Goal: Check status

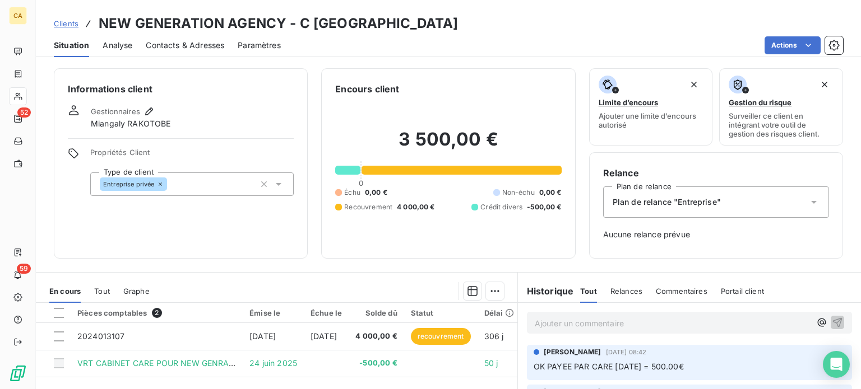
scroll to position [162, 0]
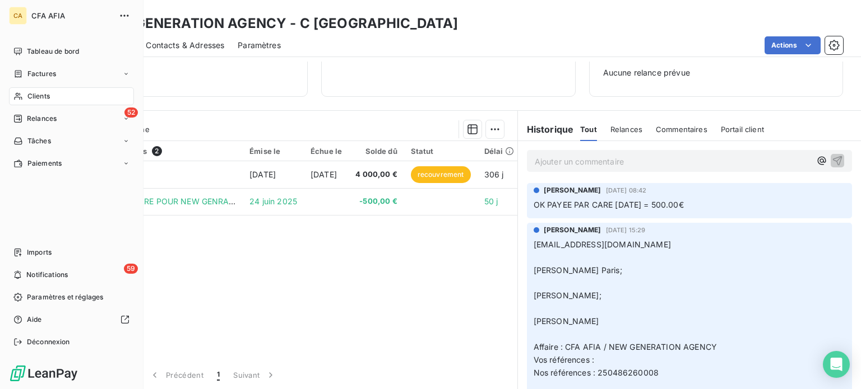
click at [32, 96] on span "Clients" at bounding box center [38, 96] width 22 height 10
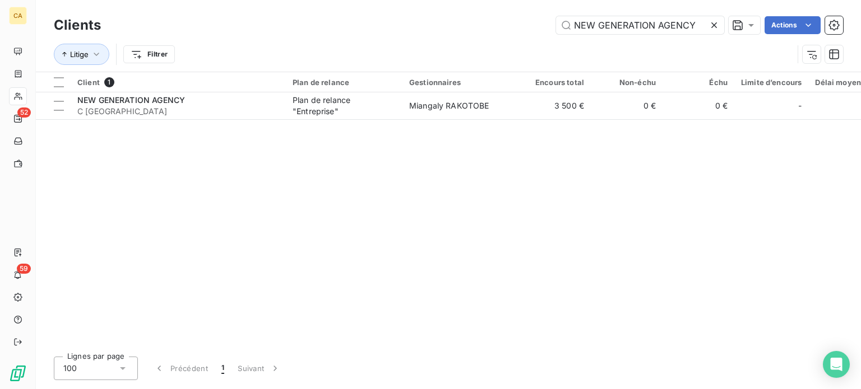
click at [710, 25] on icon at bounding box center [713, 25] width 11 height 11
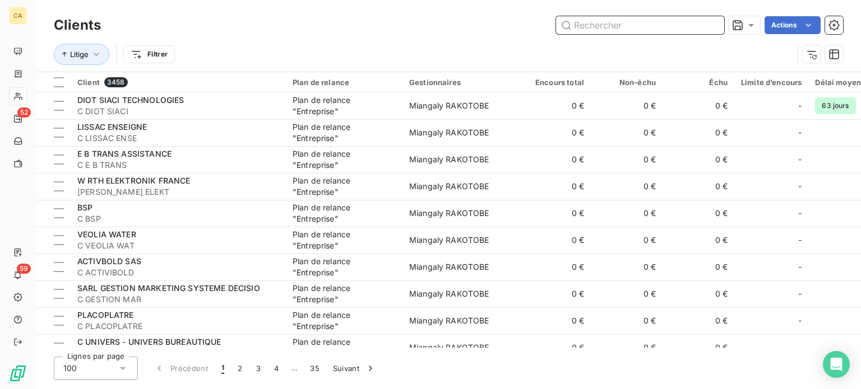
click at [592, 29] on input "text" at bounding box center [640, 25] width 168 height 18
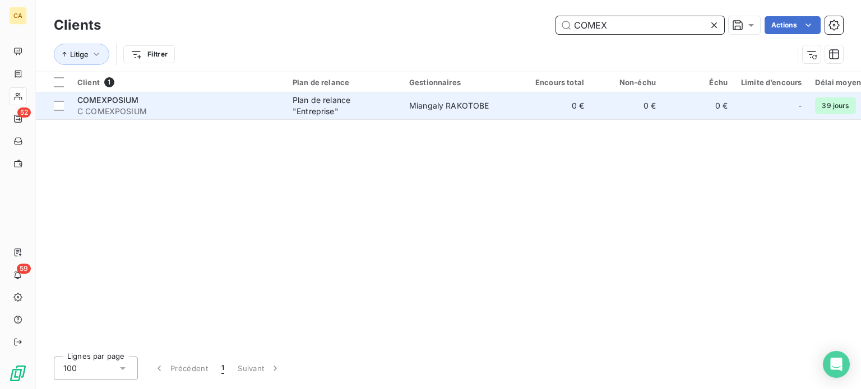
type input "COMEX"
click at [329, 107] on div "Plan de relance "Entreprise"" at bounding box center [343, 106] width 103 height 22
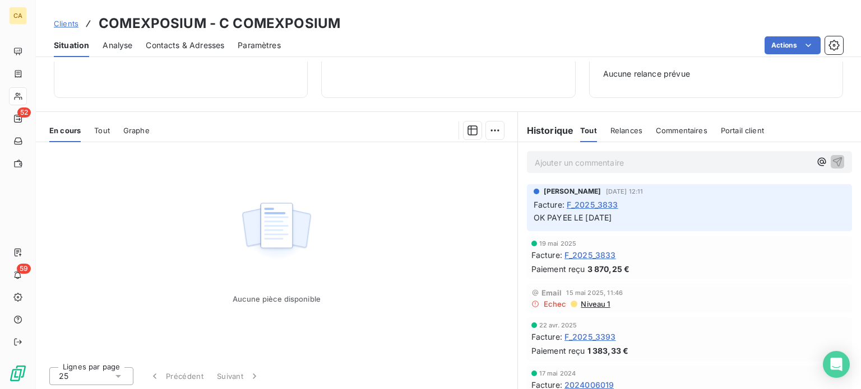
scroll to position [162, 0]
click at [589, 203] on span "F_2025_3833" at bounding box center [592, 204] width 52 height 12
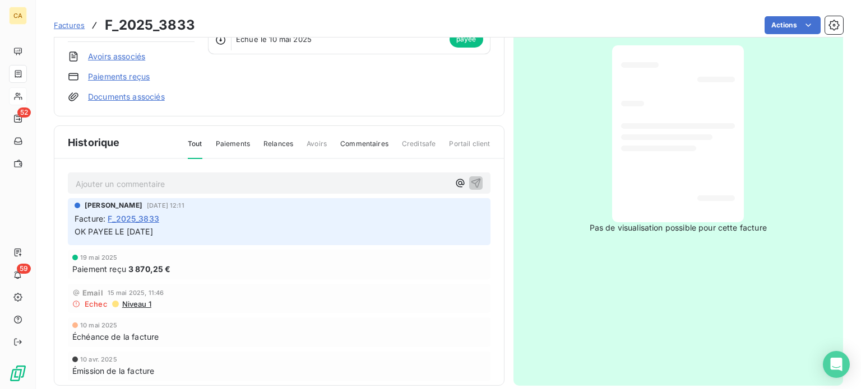
scroll to position [165, 0]
